Goal: Information Seeking & Learning: Learn about a topic

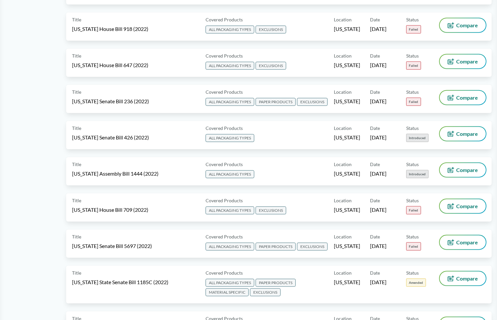
scroll to position [3156, 0]
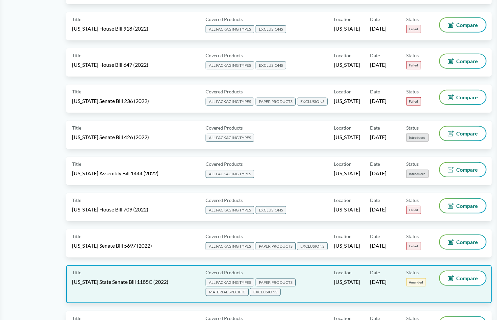
click at [223, 288] on span "MATERIAL SPECIFIC" at bounding box center [226, 292] width 43 height 8
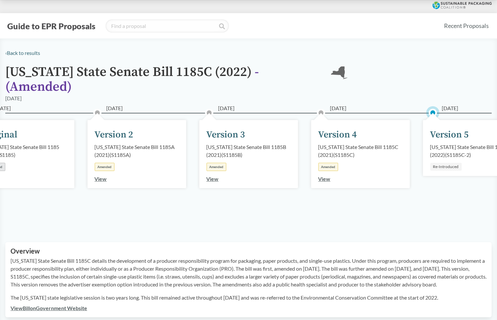
click at [436, 5] on icon at bounding box center [461, 6] width 59 height 8
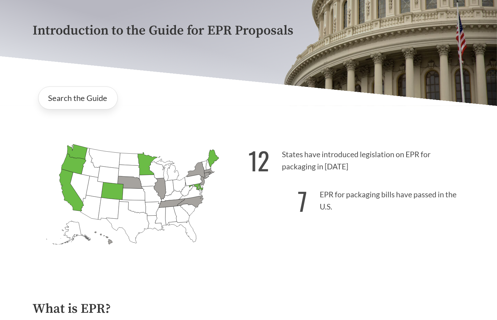
scroll to position [84, 0]
